Goal: Complete application form

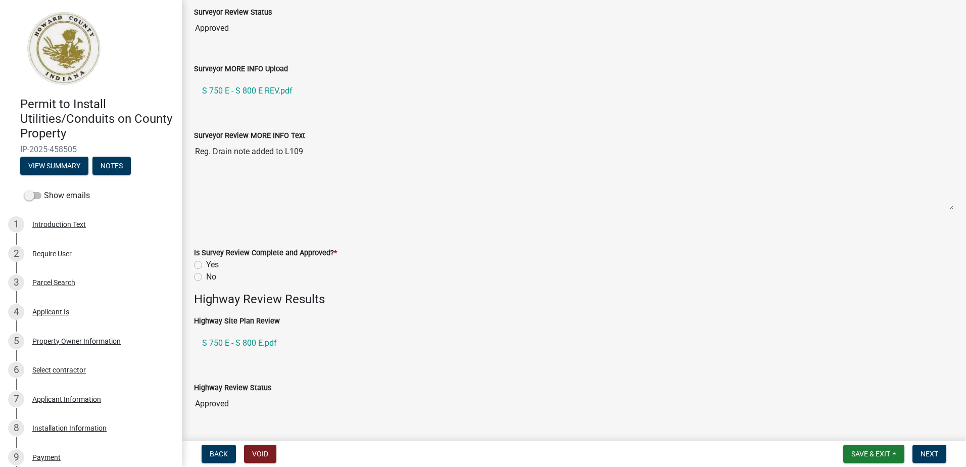
scroll to position [253, 0]
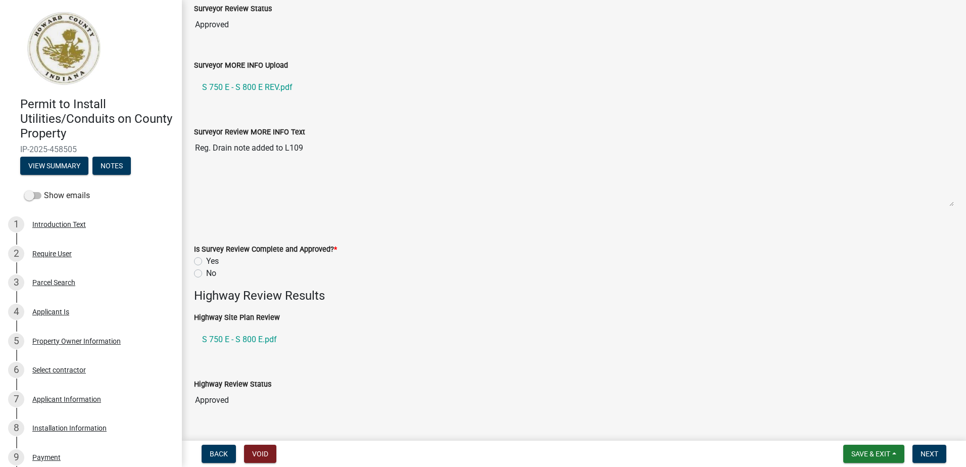
click at [206, 261] on label "Yes" at bounding box center [212, 261] width 13 height 12
click at [206, 261] on input "Yes" at bounding box center [209, 258] width 7 height 7
radio input "true"
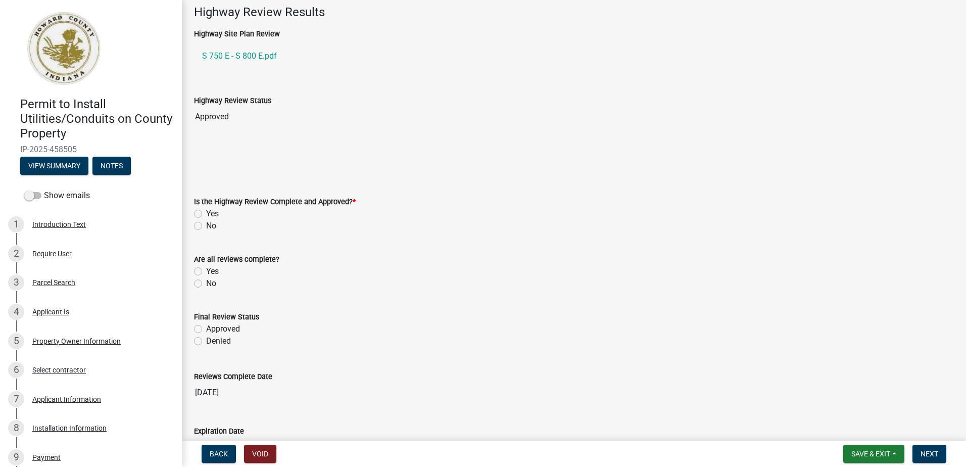
scroll to position [556, 0]
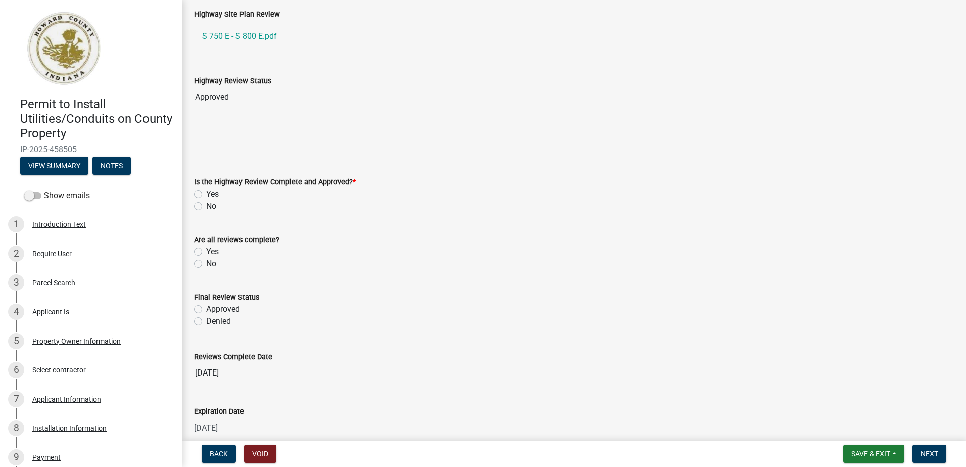
click at [206, 194] on label "Yes" at bounding box center [212, 194] width 13 height 12
click at [206, 194] on input "Yes" at bounding box center [209, 191] width 7 height 7
radio input "true"
click at [206, 254] on label "Yes" at bounding box center [212, 252] width 13 height 12
click at [206, 252] on input "Yes" at bounding box center [209, 249] width 7 height 7
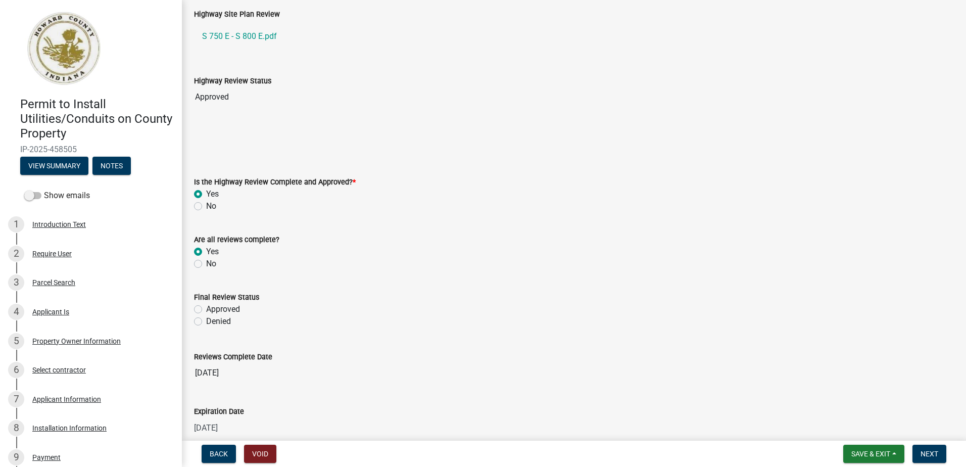
radio input "true"
click at [206, 309] on label "Approved" at bounding box center [223, 309] width 34 height 12
click at [206, 309] on input "Approved" at bounding box center [209, 306] width 7 height 7
radio input "true"
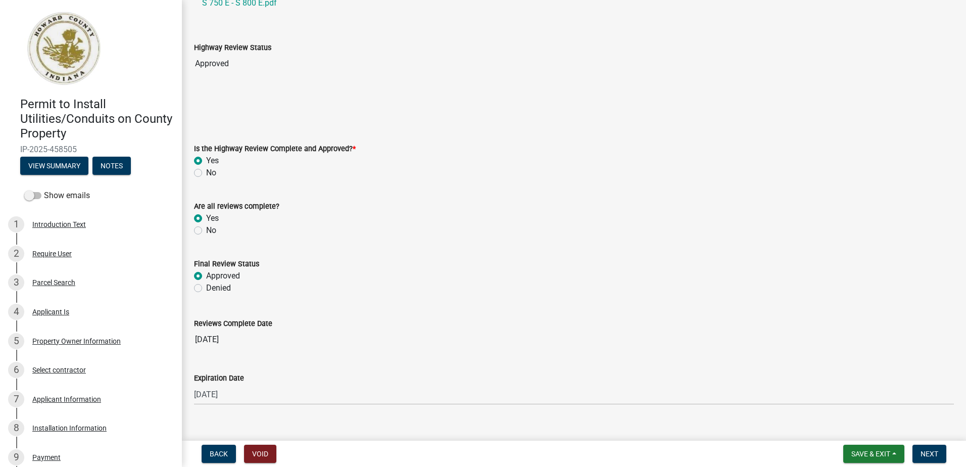
scroll to position [606, 0]
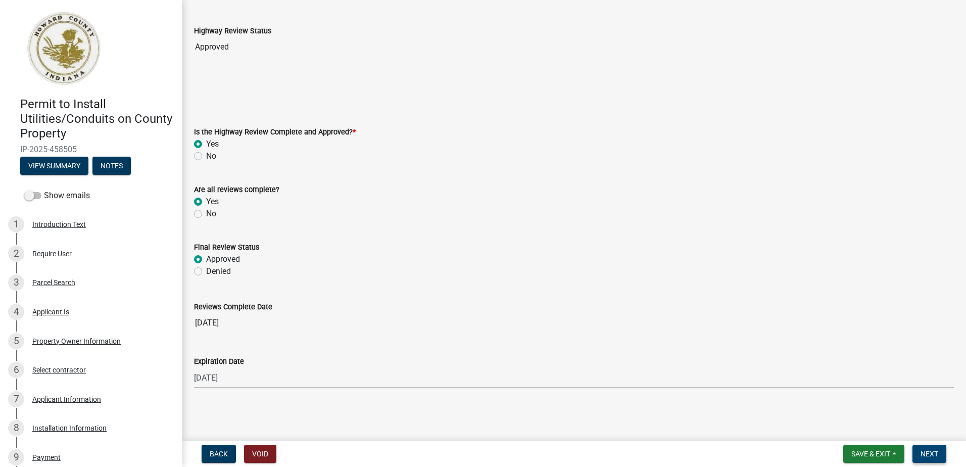
click at [600, 451] on span "Next" at bounding box center [929, 454] width 18 height 8
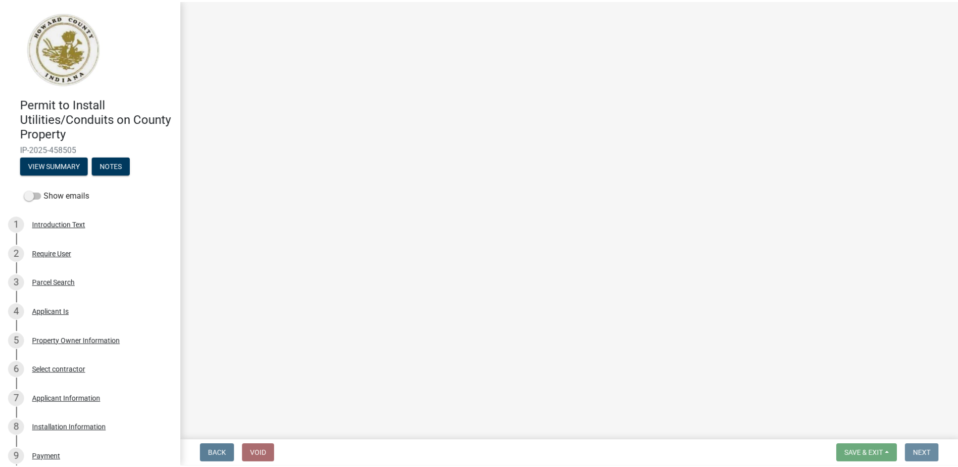
scroll to position [0, 0]
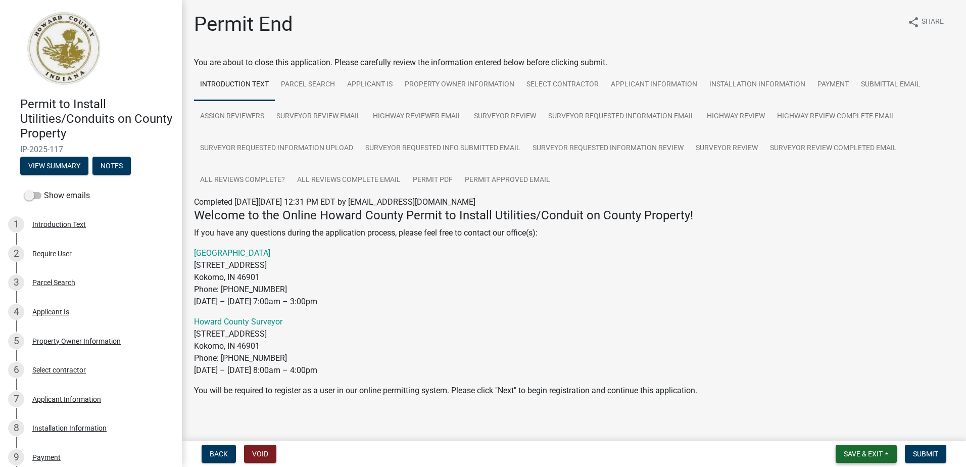
click at [600, 453] on span "Save & Exit" at bounding box center [863, 454] width 39 height 8
click at [600, 429] on button "Save & Exit" at bounding box center [856, 427] width 81 height 24
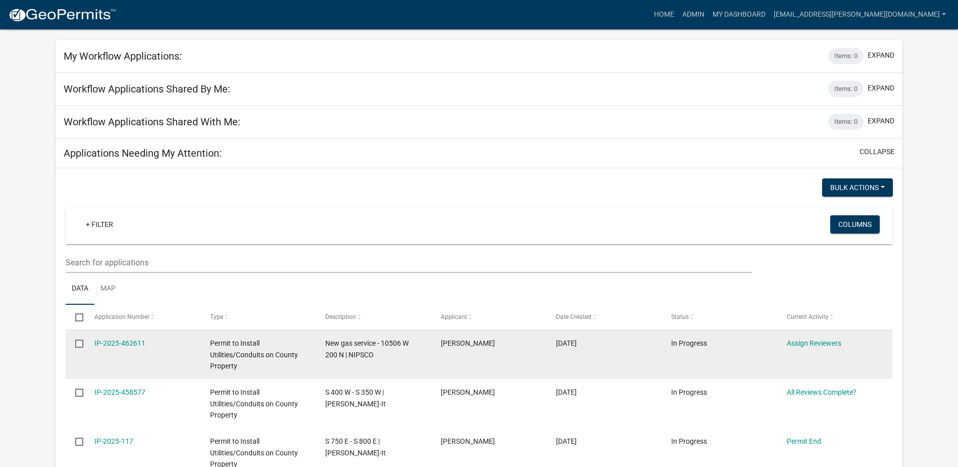
scroll to position [202, 0]
